Goal: Find specific page/section: Find specific page/section

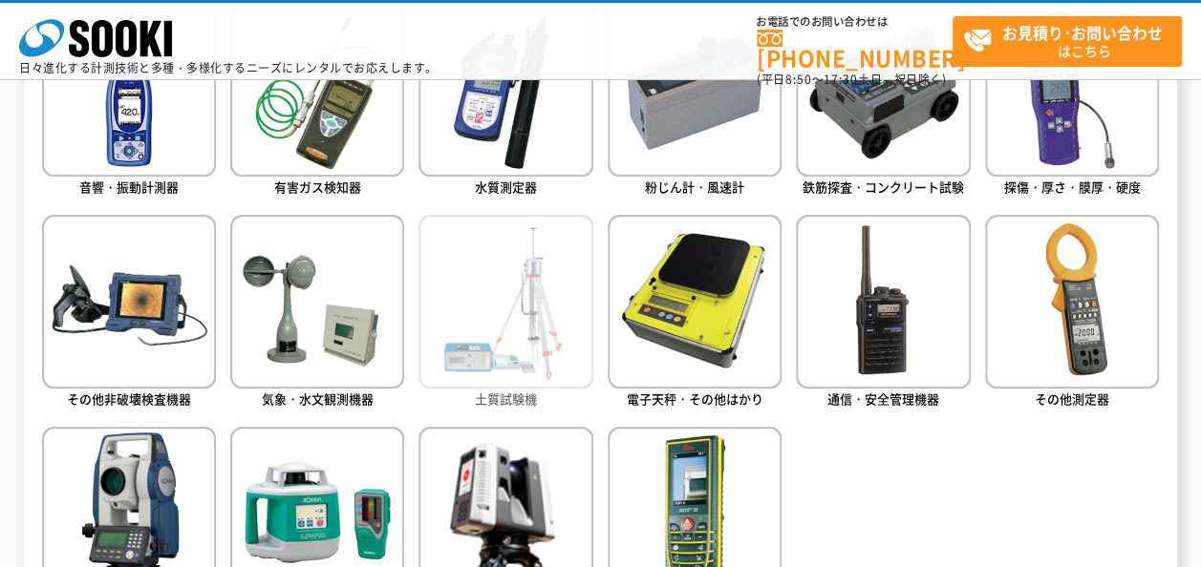
scroll to position [955, 0]
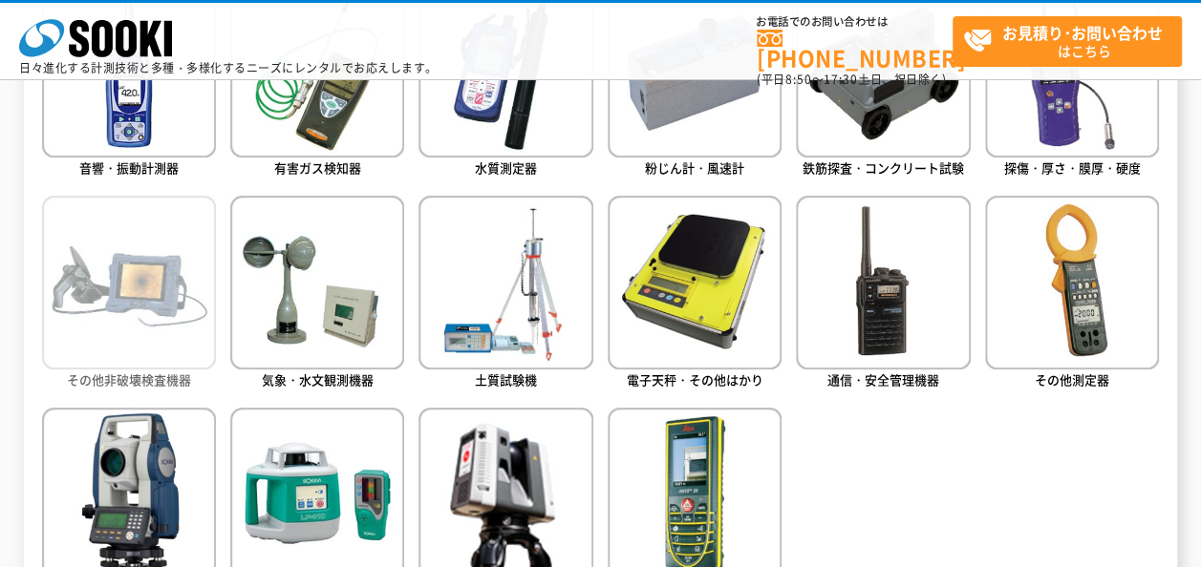
click at [139, 348] on img at bounding box center [129, 283] width 174 height 174
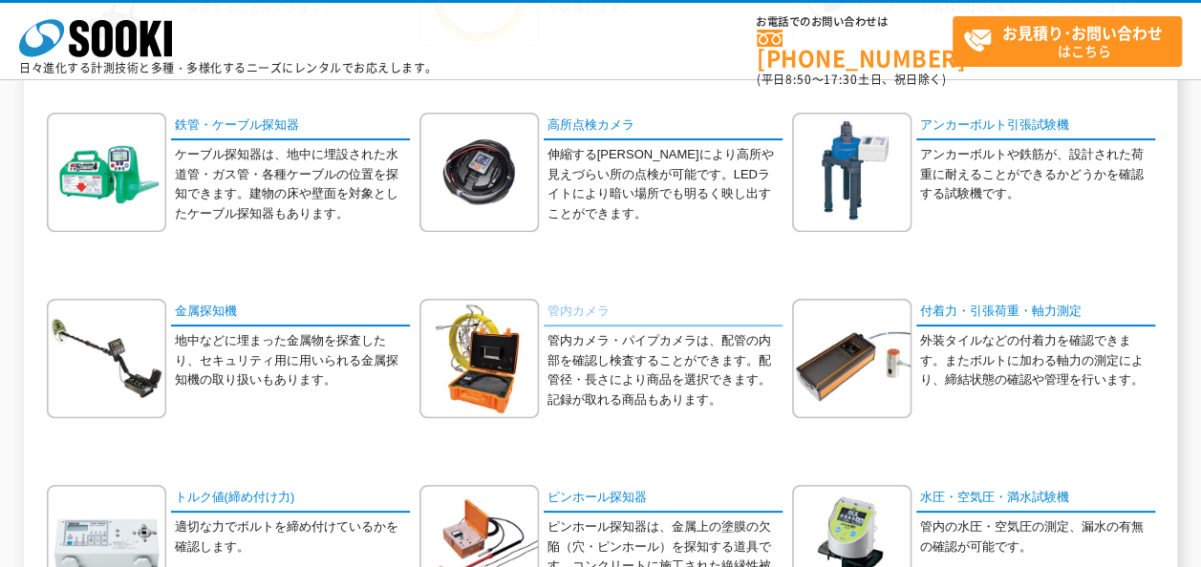
scroll to position [318, 0]
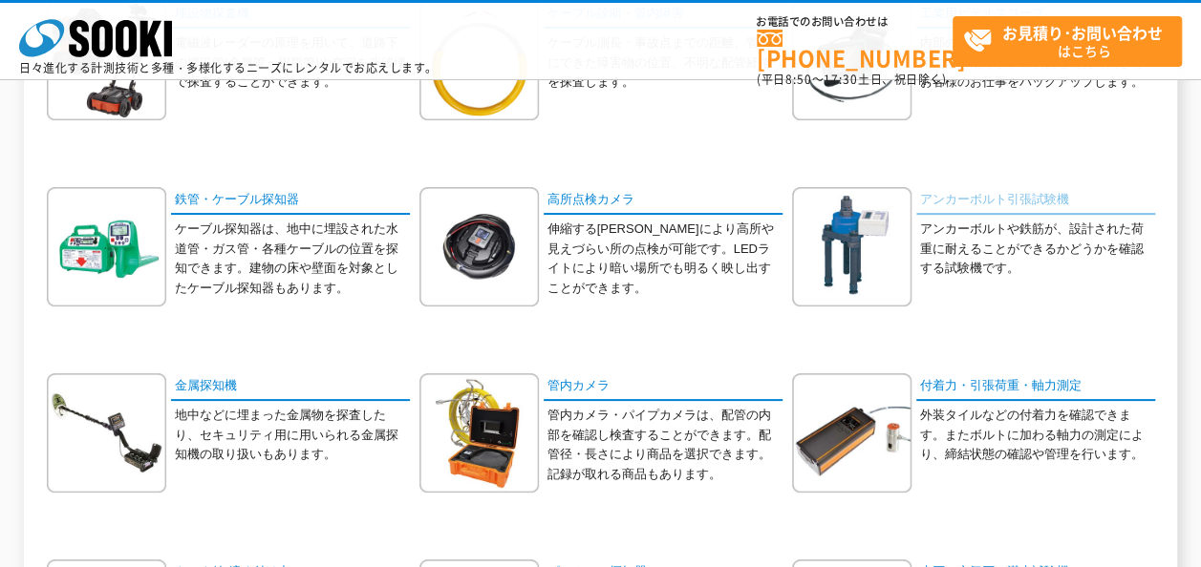
click at [965, 193] on link "アンカーボルト引張試験機" at bounding box center [1035, 201] width 239 height 28
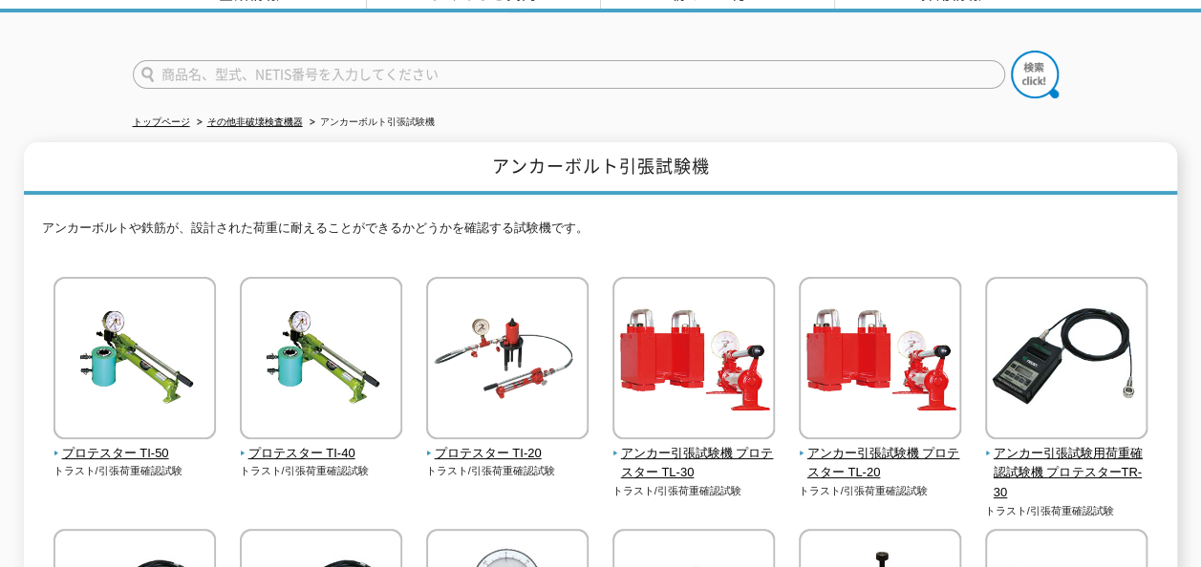
scroll to position [159, 0]
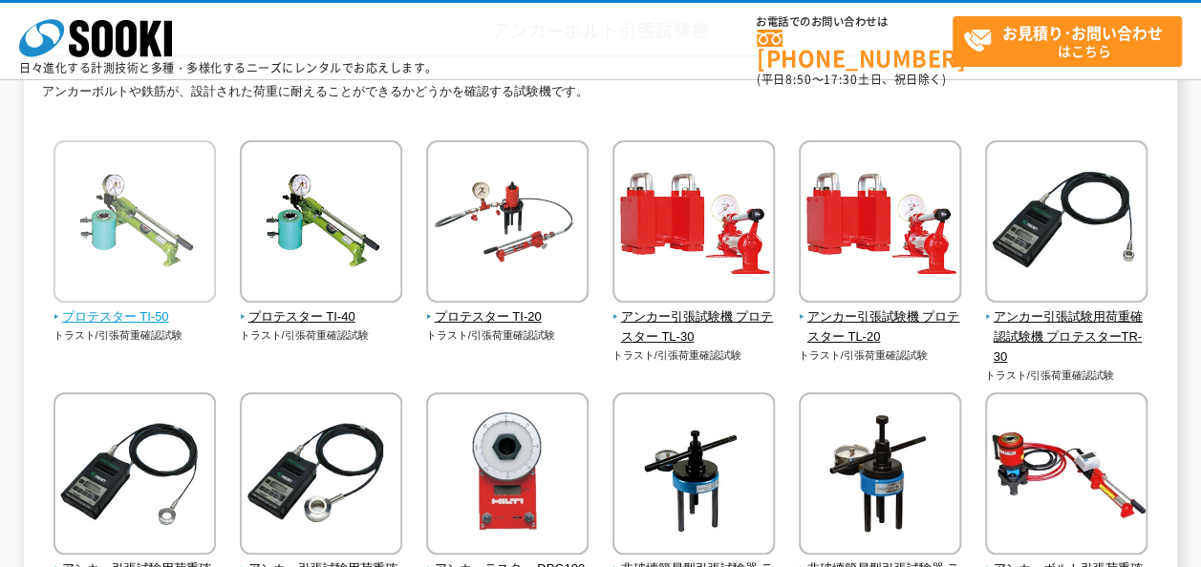
click at [142, 318] on span "プロテスター TI-50" at bounding box center [134, 318] width 163 height 20
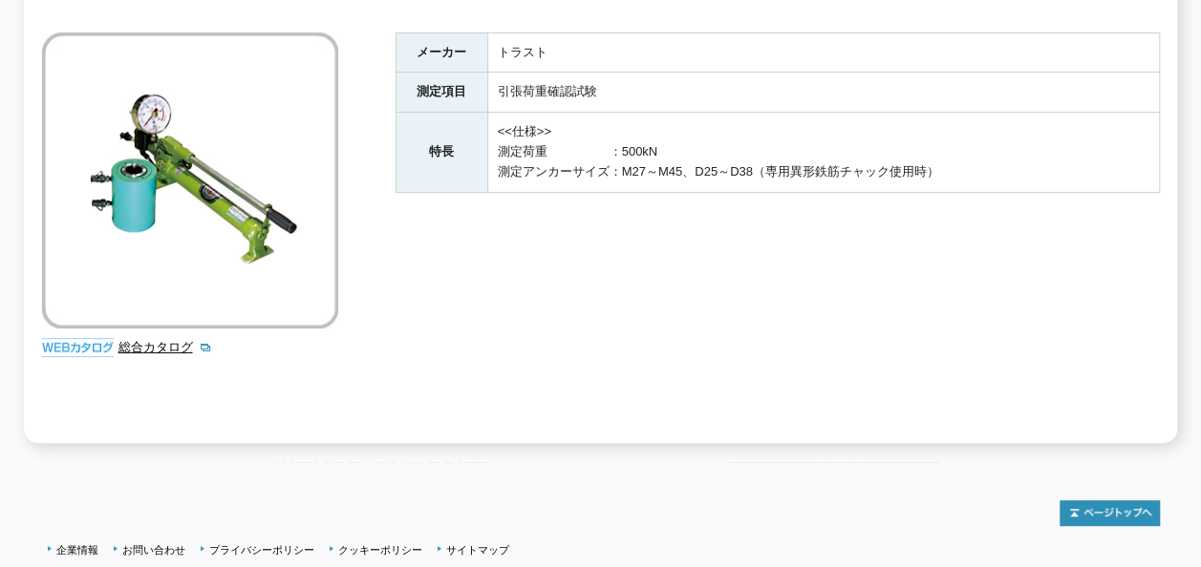
scroll to position [297, 0]
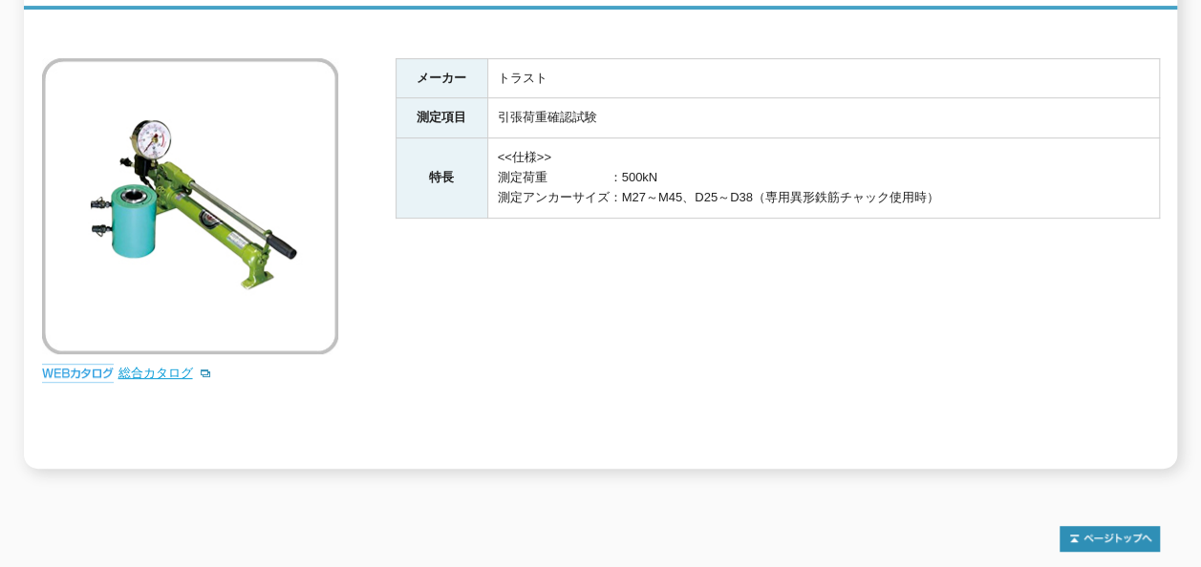
click at [154, 366] on link "総合カタログ" at bounding box center [165, 373] width 94 height 14
